Goal: Transaction & Acquisition: Purchase product/service

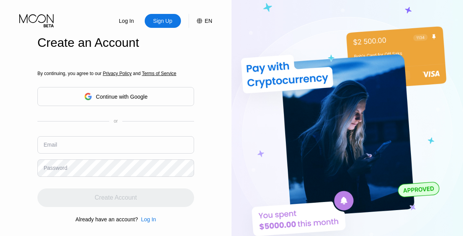
click at [116, 136] on input "text" at bounding box center [115, 144] width 157 height 17
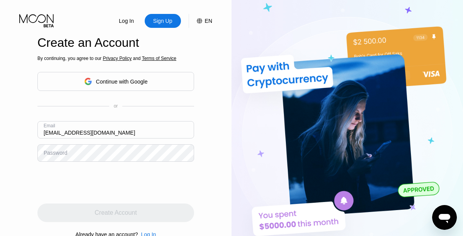
type input "[EMAIL_ADDRESS][DOMAIN_NAME]"
click at [116, 212] on div "Create Account" at bounding box center [116, 213] width 42 height 8
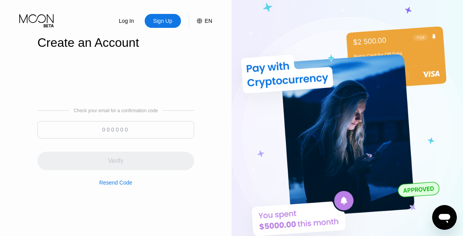
click at [116, 129] on input at bounding box center [115, 129] width 157 height 17
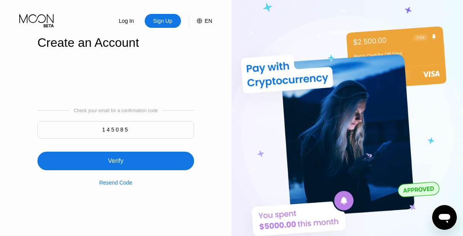
type input "145085"
click at [116, 156] on div "Verify" at bounding box center [115, 160] width 157 height 19
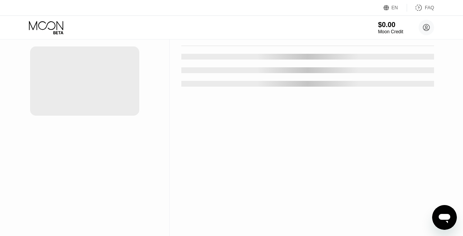
click at [117, 19] on div "New Card" at bounding box center [120, 15] width 24 height 7
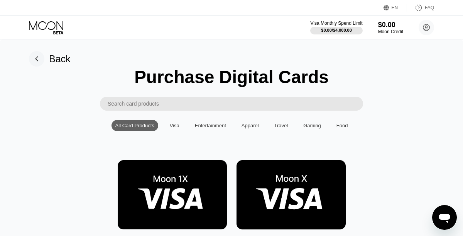
click at [172, 195] on img at bounding box center [172, 194] width 109 height 69
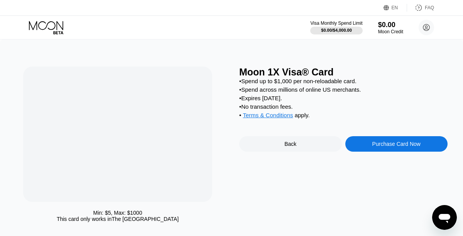
click at [397, 145] on div "Purchase Card Now" at bounding box center [397, 144] width 48 height 6
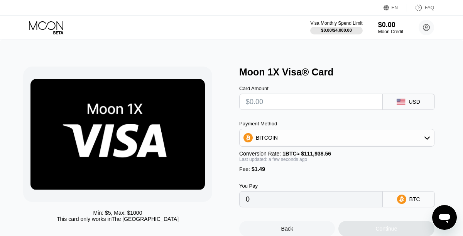
type input "$1"
type input "0.00002225"
type input "$19"
type input "0.00018305"
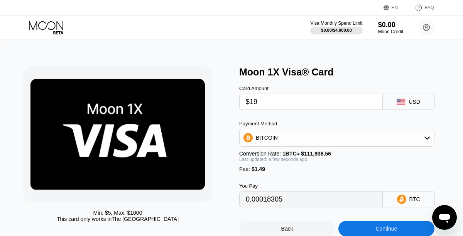
click at [387, 228] on div "Continue" at bounding box center [387, 228] width 22 height 6
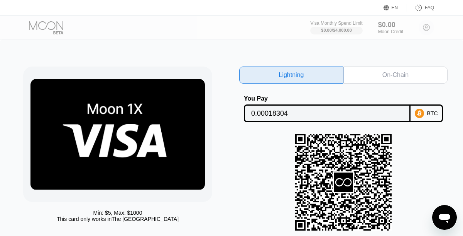
click at [396, 75] on div "On-Chain" at bounding box center [396, 75] width 26 height 8
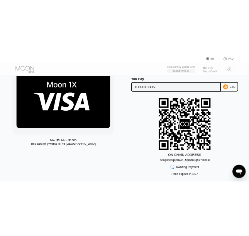
scroll to position [49, 0]
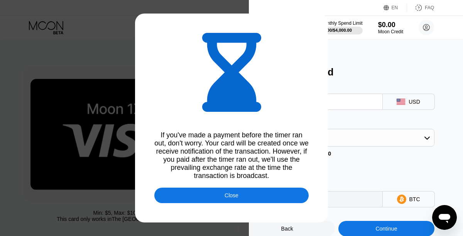
click at [249, 189] on div "Close" at bounding box center [231, 194] width 154 height 15
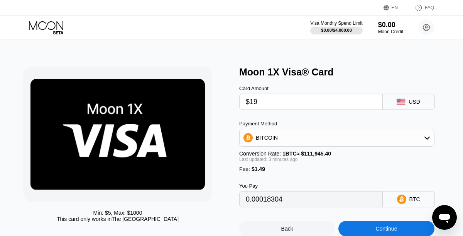
type input "0.00018305"
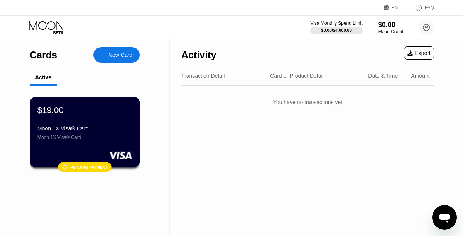
click at [96, 132] on div "Moon 1X Visa® Card Moon 1X Visa® Card" at bounding box center [84, 132] width 95 height 15
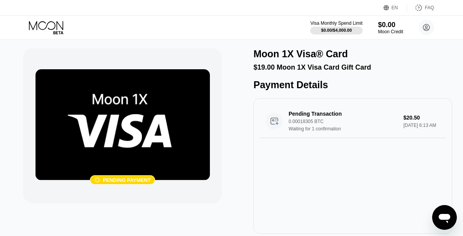
scroll to position [3, 0]
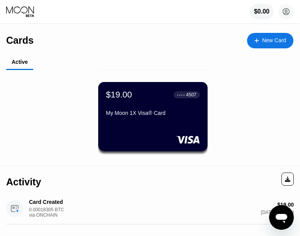
click at [249, 48] on div "Cards New Card Active $19.00 ● ● ● ● 4507 My Moon 1X Visa® Card" at bounding box center [150, 94] width 300 height 141
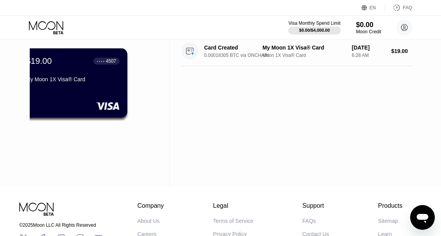
scroll to position [0, 0]
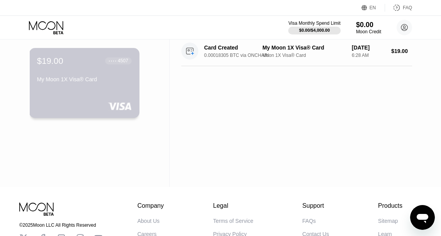
click at [110, 96] on div "$19.00 ● ● ● ● 4507 My Moon 1X Visa® Card" at bounding box center [84, 83] width 110 height 70
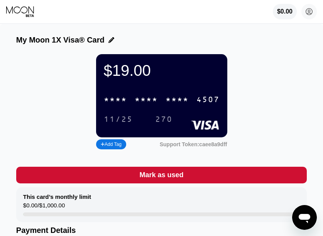
click at [172, 100] on div "* * * *" at bounding box center [177, 99] width 23 height 9
click at [206, 104] on div "4507" at bounding box center [208, 99] width 23 height 9
click at [124, 117] on div "11/25" at bounding box center [118, 119] width 29 height 9
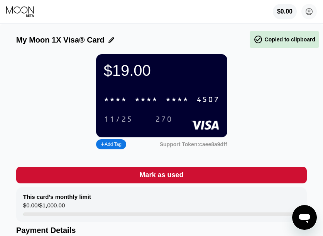
click at [165, 124] on div "270" at bounding box center [163, 119] width 17 height 9
